Goal: Transaction & Acquisition: Purchase product/service

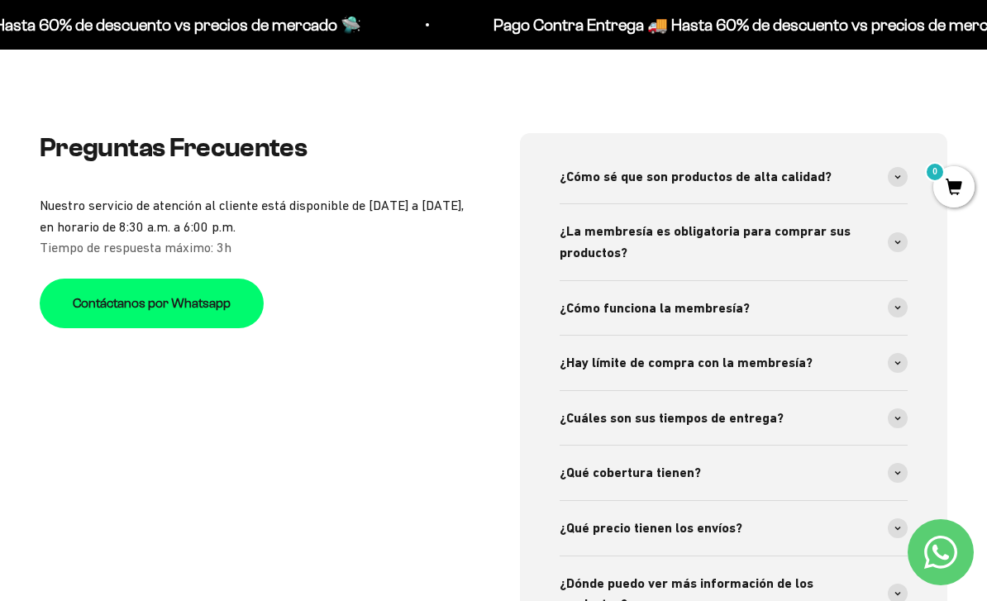
scroll to position [4857, 0]
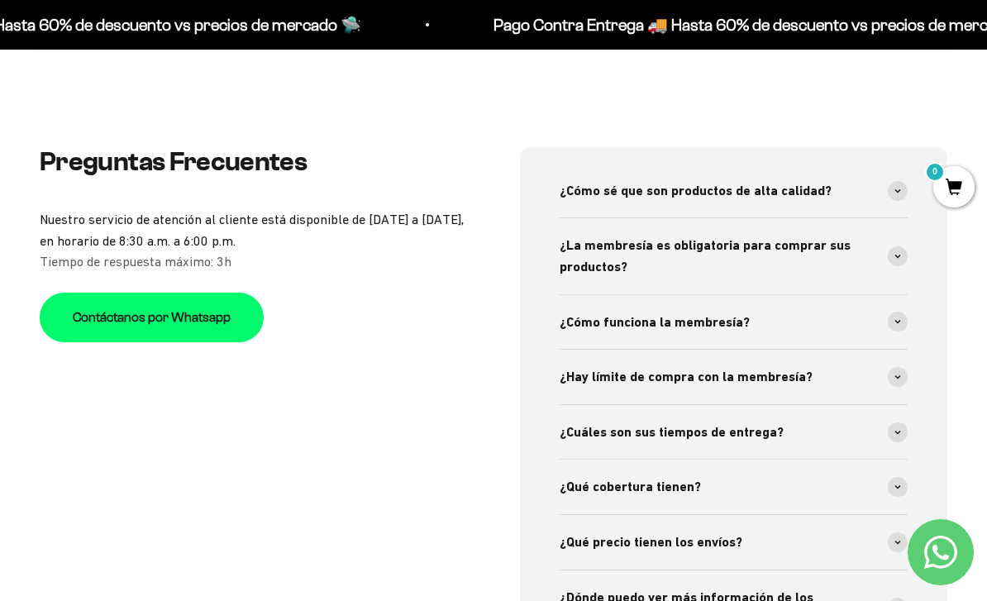
click at [897, 193] on icon at bounding box center [897, 190] width 7 height 5
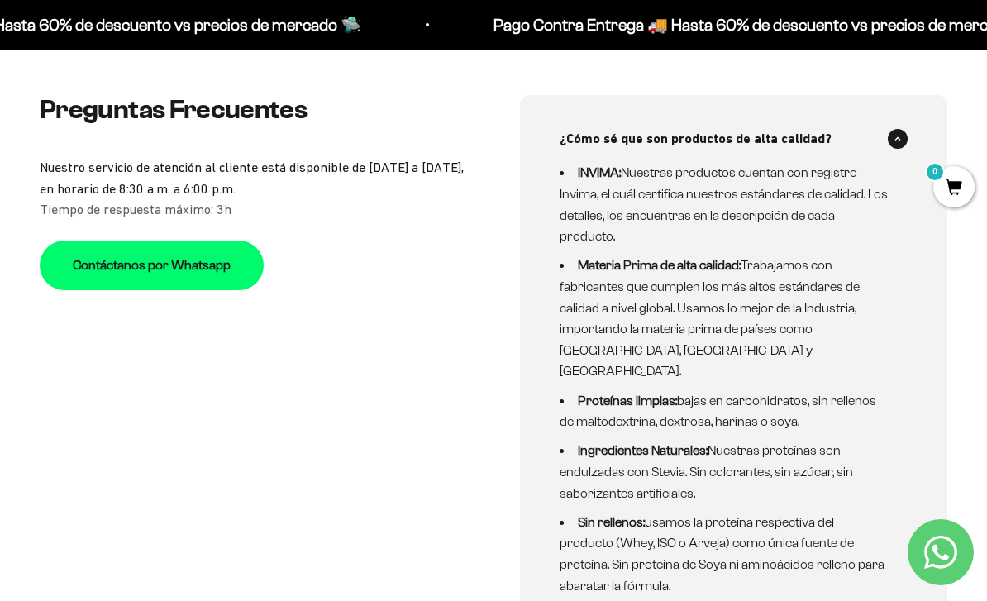
scroll to position [4910, 0]
click at [902, 148] on span at bounding box center [897, 138] width 20 height 20
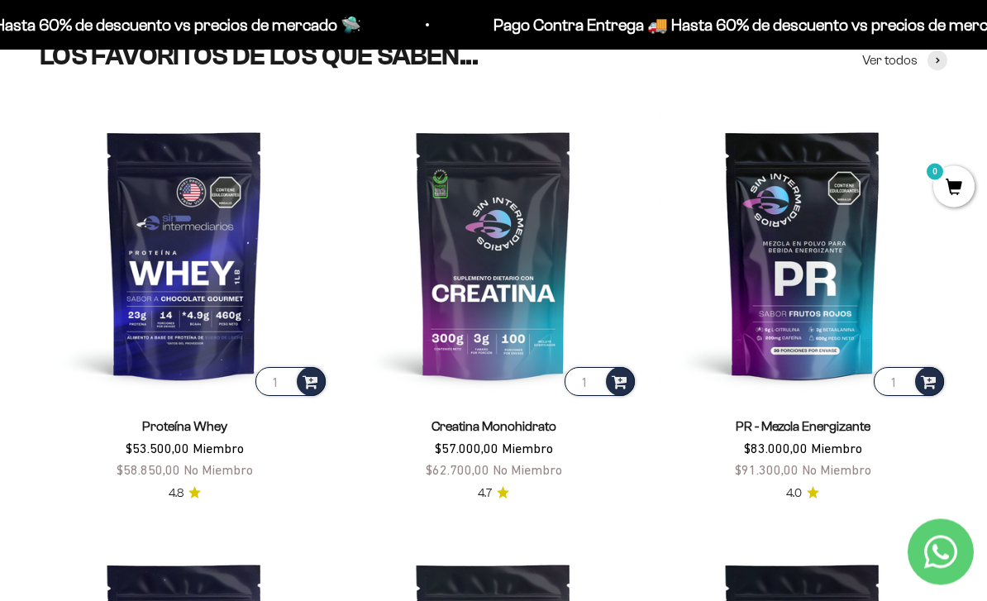
scroll to position [524, 0]
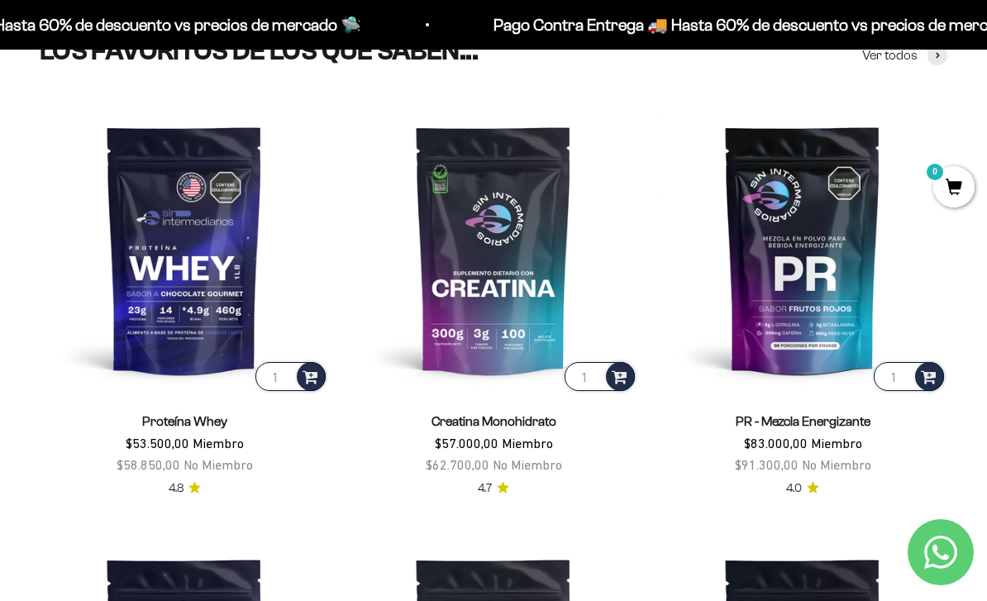
click at [503, 450] on span "Miembro" at bounding box center [527, 442] width 51 height 15
click at [478, 243] on img at bounding box center [493, 249] width 289 height 289
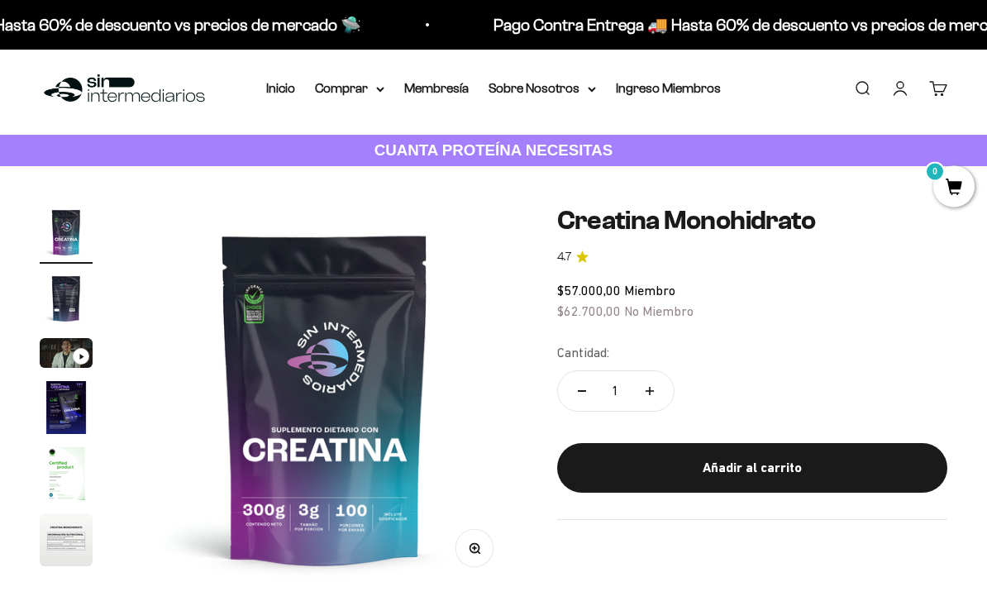
scroll to position [13, 0]
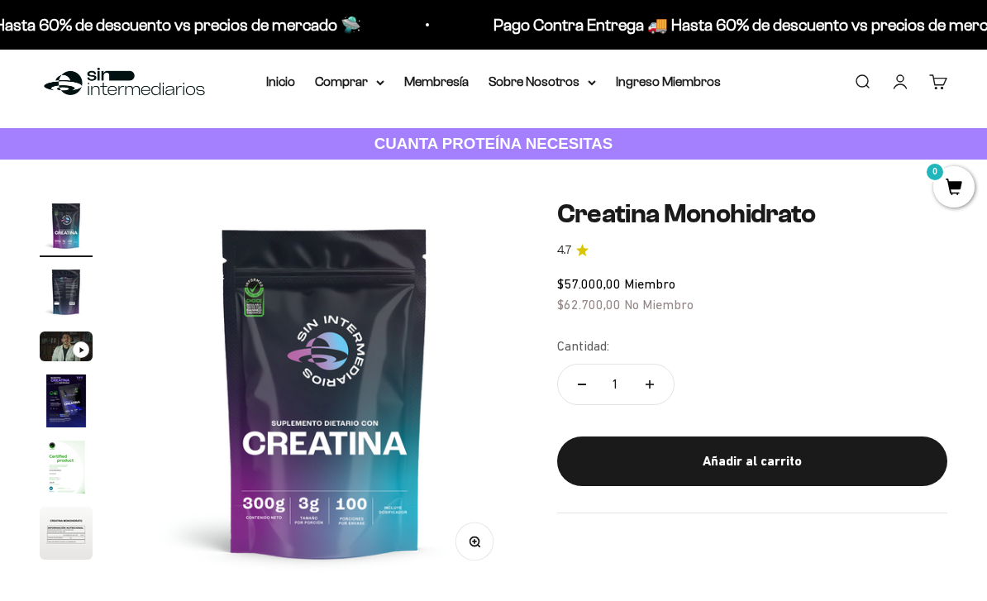
click at [65, 292] on img "Ir al artículo 2" at bounding box center [66, 291] width 53 height 53
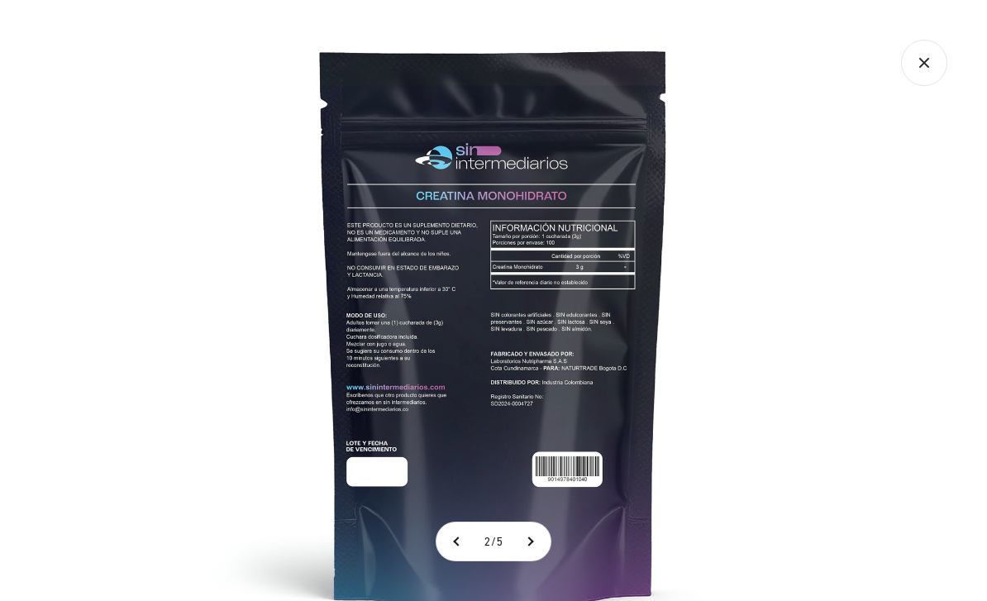
scroll to position [0, 0]
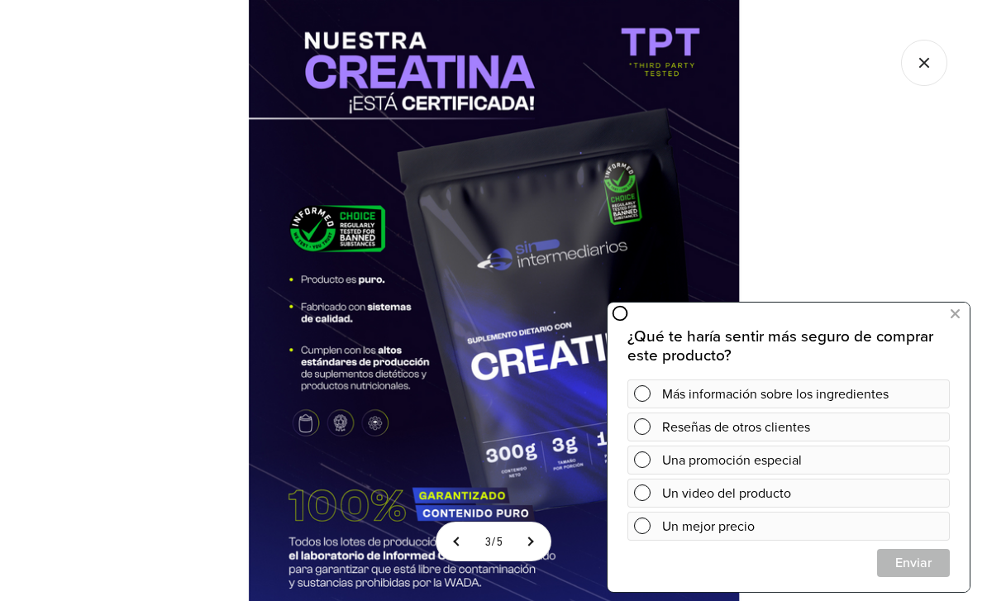
click at [957, 311] on icon at bounding box center [954, 313] width 9 height 21
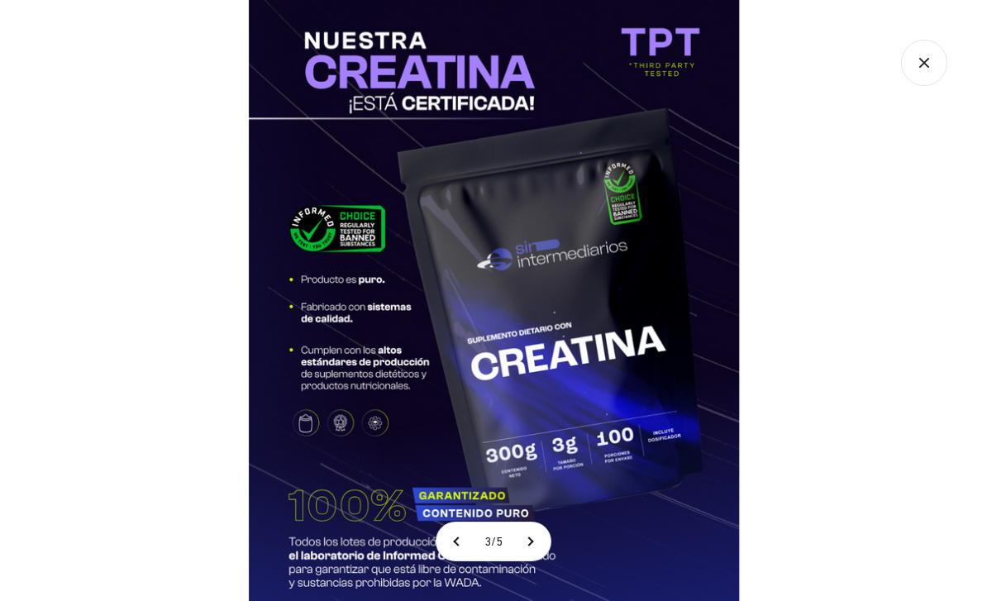
click at [535, 560] on button at bounding box center [529, 541] width 41 height 38
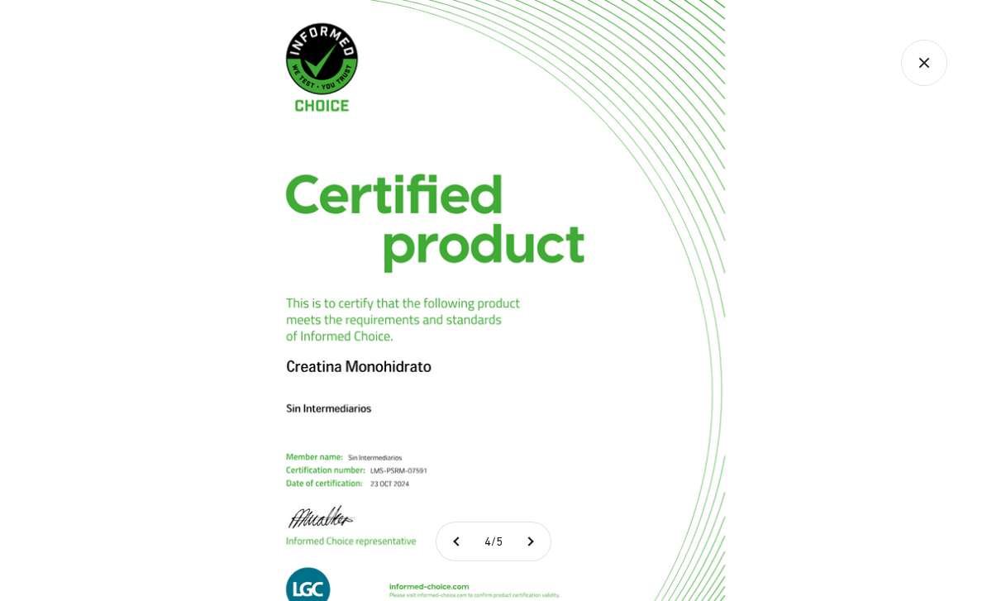
click at [533, 560] on button at bounding box center [529, 541] width 41 height 38
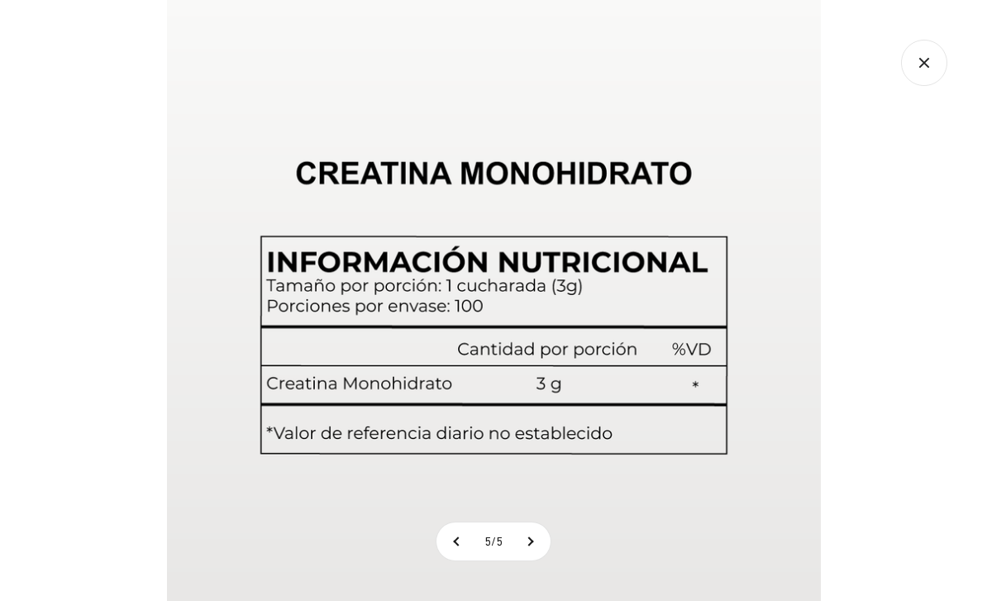
click at [920, 72] on icon "Cerrar galería" at bounding box center [924, 63] width 46 height 46
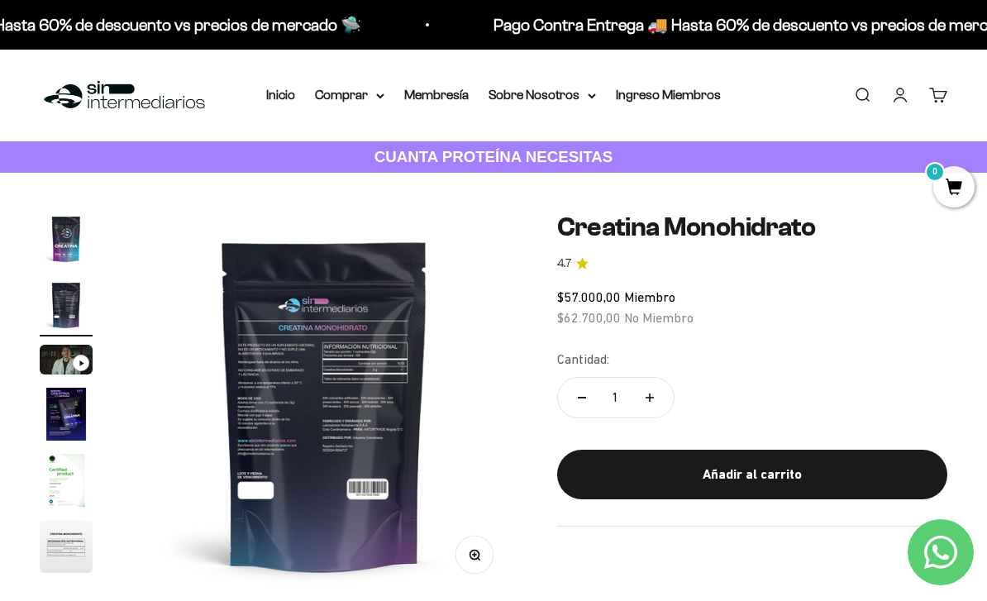
click at [70, 364] on img "Ir al artículo 3" at bounding box center [66, 360] width 53 height 30
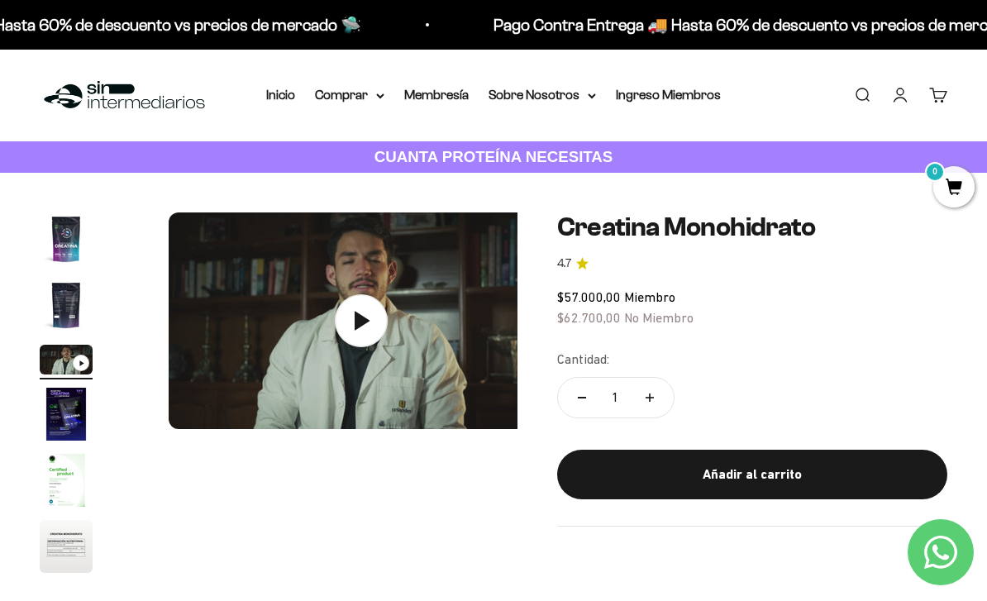
scroll to position [0, 789]
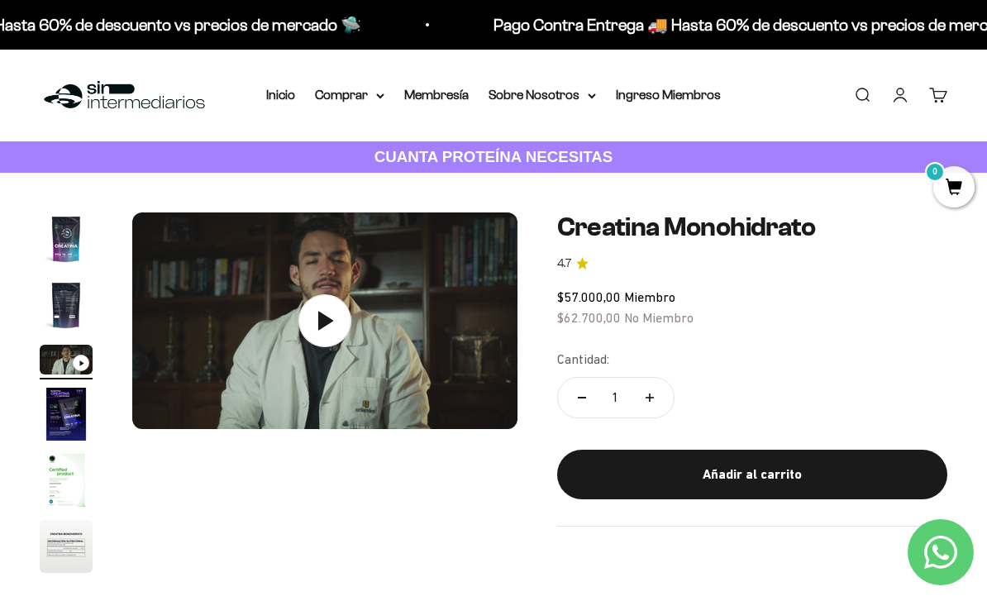
click at [74, 407] on img "Ir al artículo 4" at bounding box center [66, 413] width 53 height 53
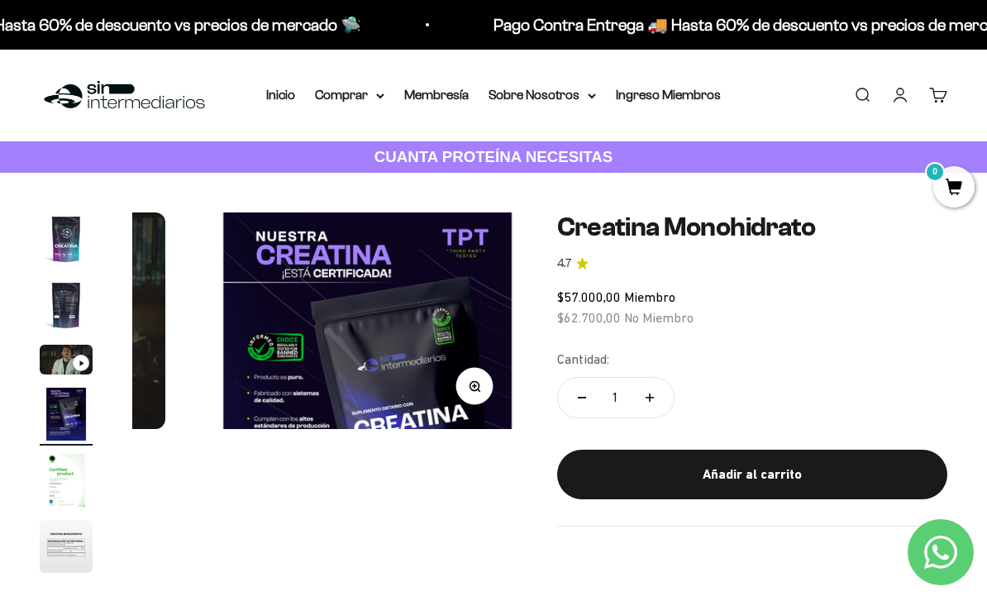
scroll to position [0, 1184]
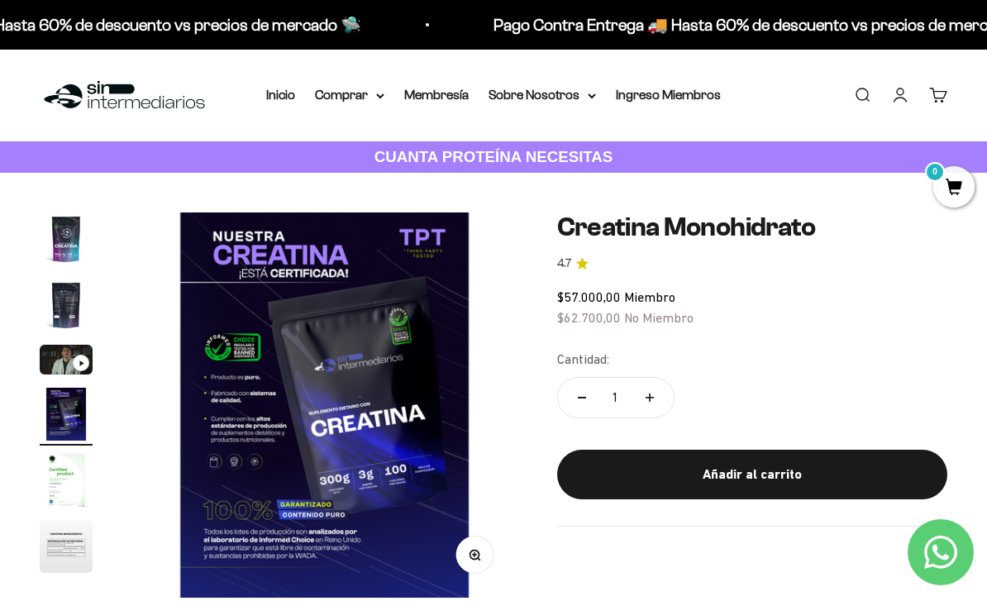
click at [349, 480] on img at bounding box center [324, 404] width 385 height 385
